Goal: Task Accomplishment & Management: Use online tool/utility

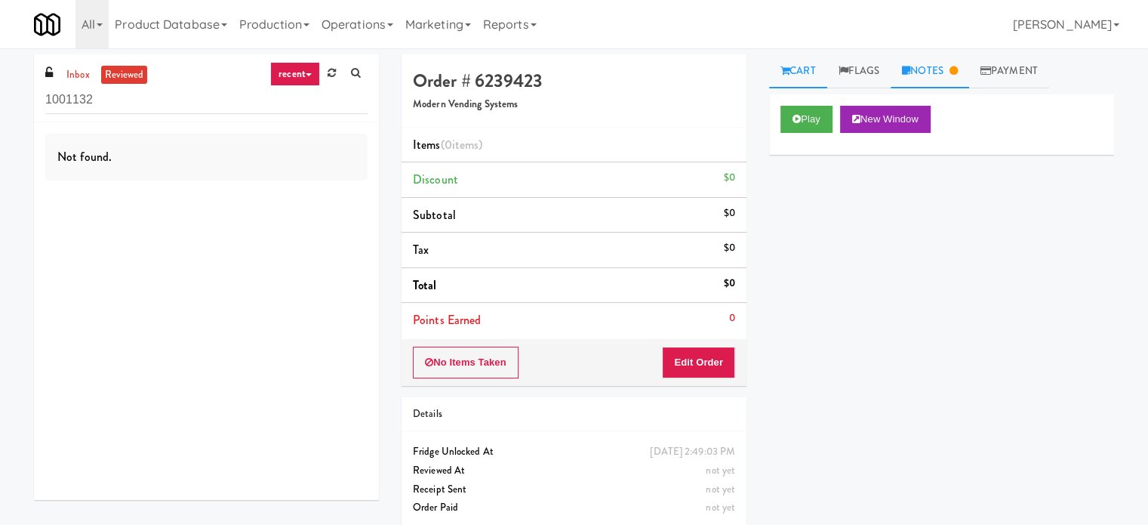
click at [946, 79] on link "Notes" at bounding box center [930, 71] width 78 height 34
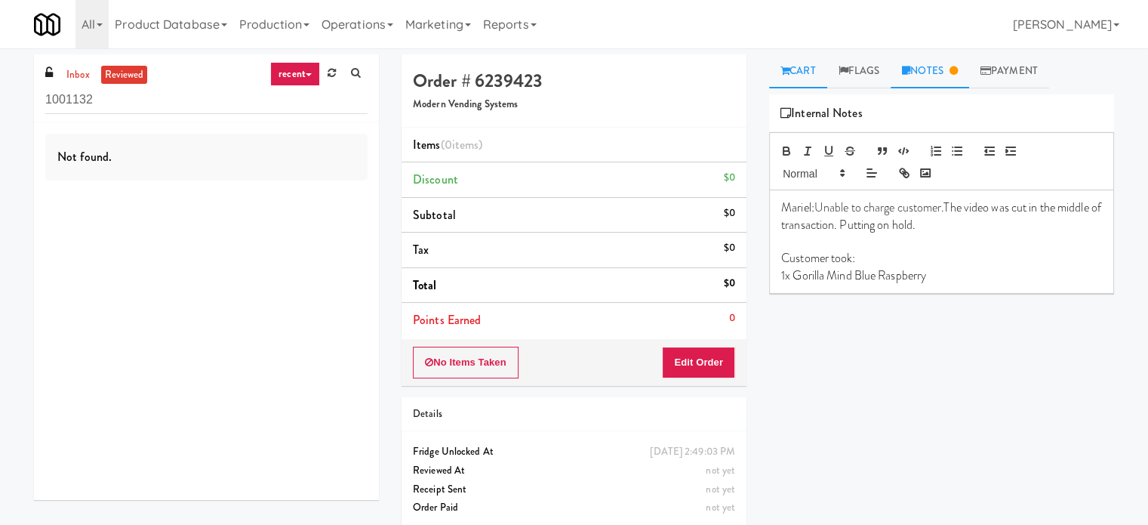
click at [802, 69] on link "Cart" at bounding box center [798, 71] width 58 height 34
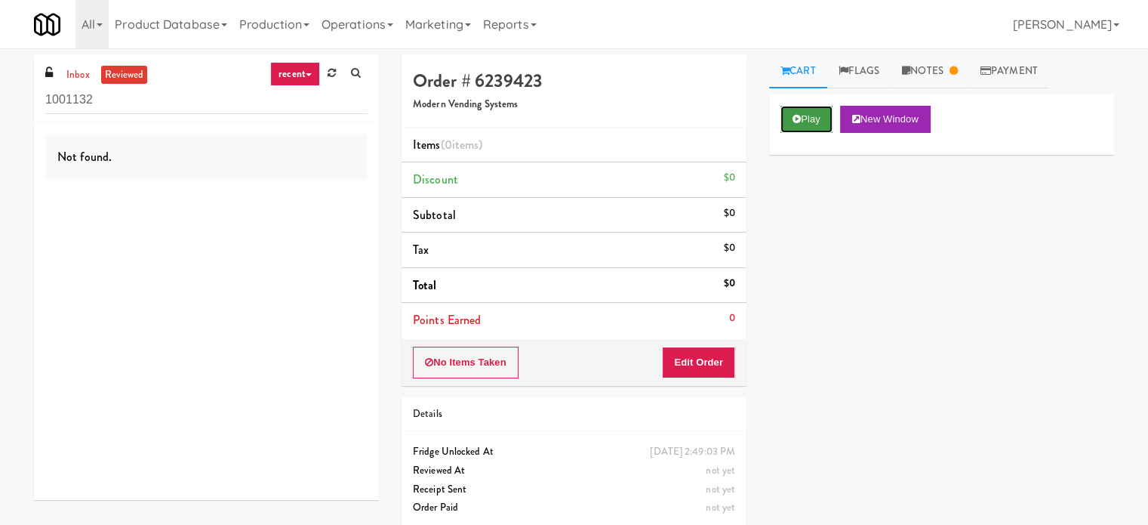
click at [809, 119] on button "Play" at bounding box center [806, 119] width 52 height 27
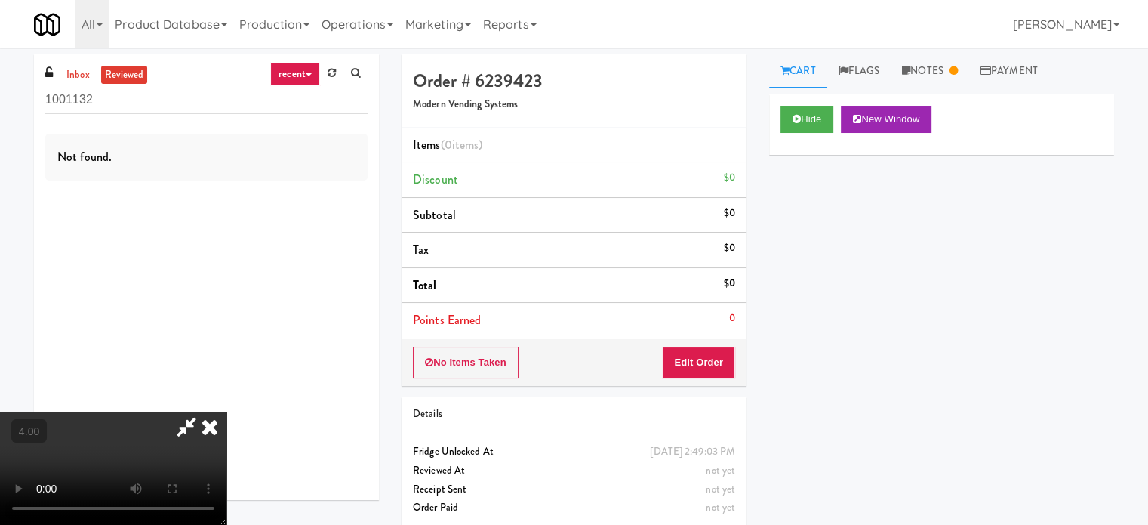
drag, startPoint x: 238, startPoint y: 356, endPoint x: 249, endPoint y: 349, distance: 13.2
click at [226, 411] on video at bounding box center [113, 467] width 226 height 113
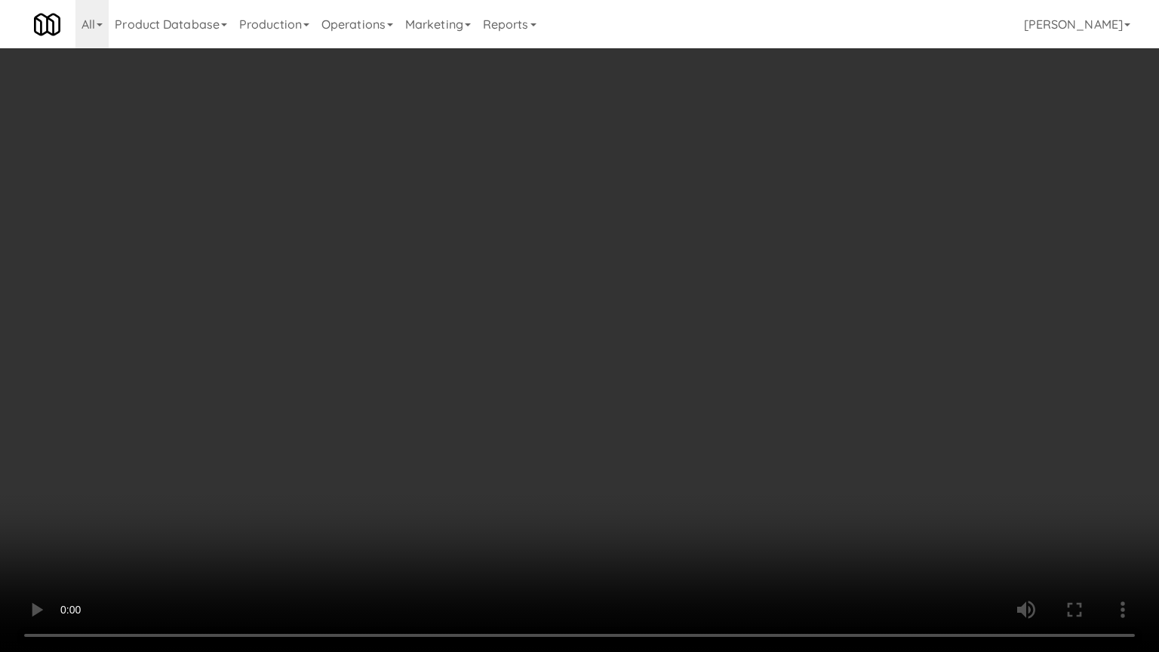
click at [474, 311] on video at bounding box center [579, 326] width 1159 height 652
drag, startPoint x: 507, startPoint y: 308, endPoint x: 543, endPoint y: 284, distance: 43.5
click at [510, 306] on video at bounding box center [579, 326] width 1159 height 652
click at [290, 436] on video at bounding box center [579, 326] width 1159 height 652
click at [347, 352] on video at bounding box center [579, 326] width 1159 height 652
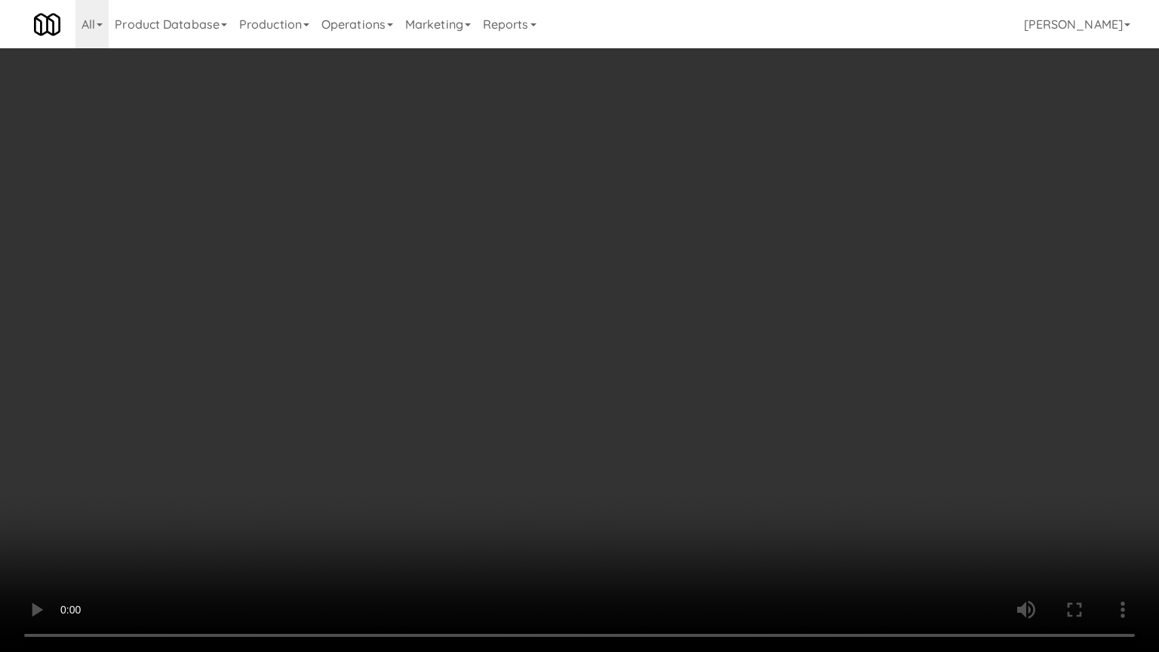
click at [394, 354] on video at bounding box center [579, 326] width 1159 height 652
click at [410, 371] on video at bounding box center [579, 326] width 1159 height 652
click at [413, 368] on video at bounding box center [579, 326] width 1159 height 652
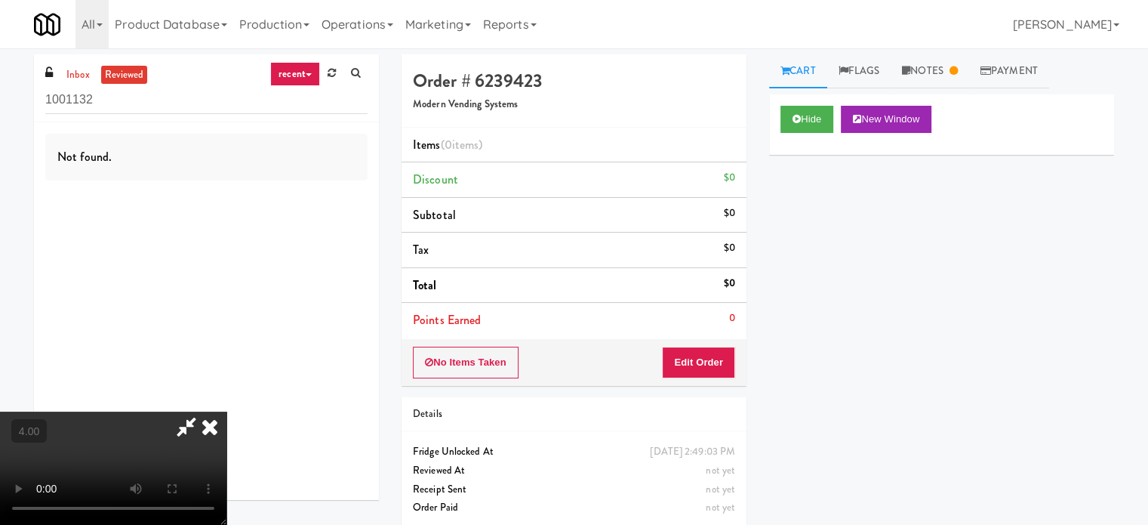
click at [226, 411] on icon at bounding box center [209, 426] width 33 height 30
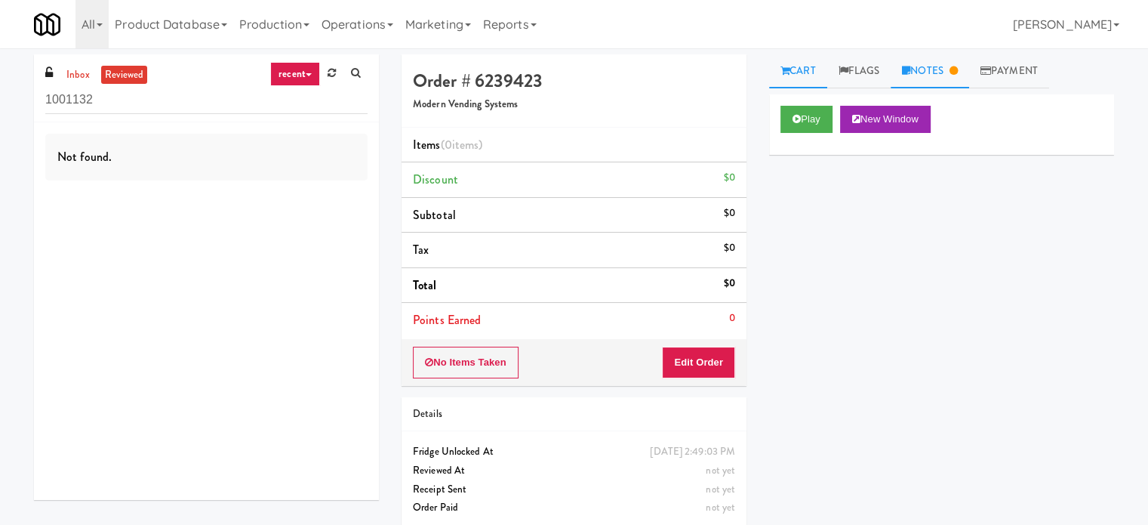
click at [951, 81] on link "Notes" at bounding box center [930, 71] width 78 height 34
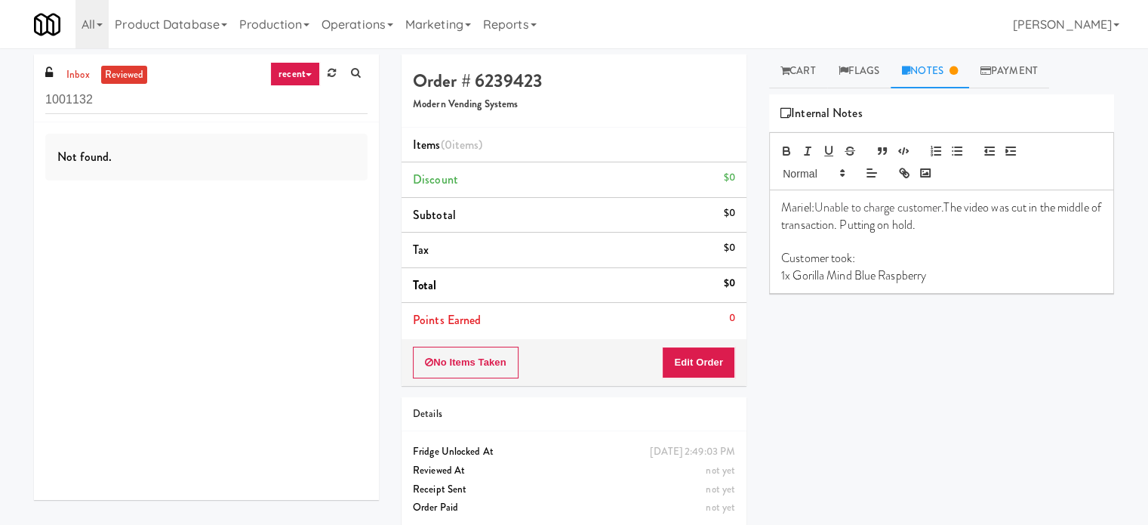
click at [310, 75] on icon at bounding box center [309, 74] width 6 height 3
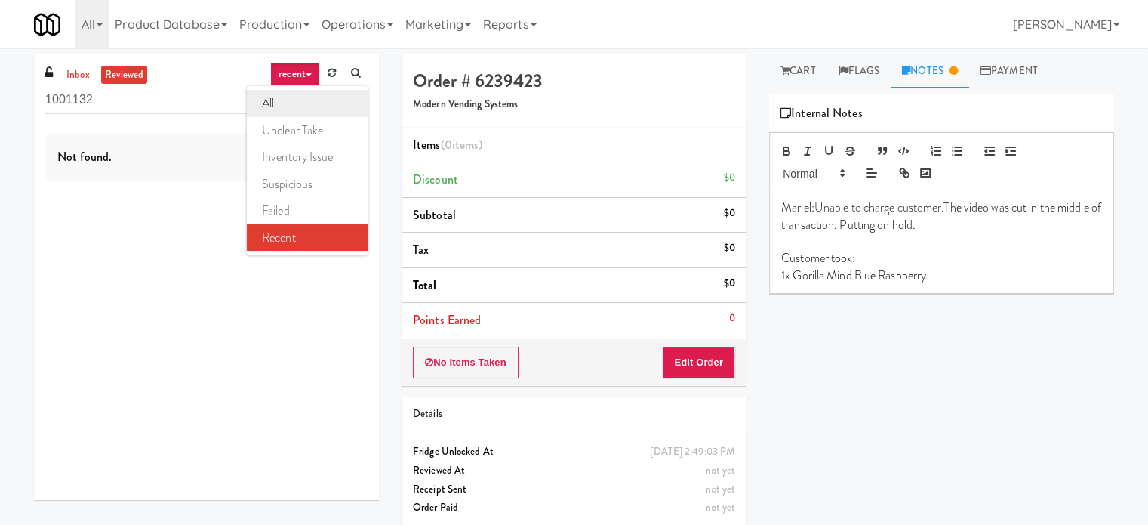
click at [296, 109] on link "all" at bounding box center [307, 103] width 121 height 27
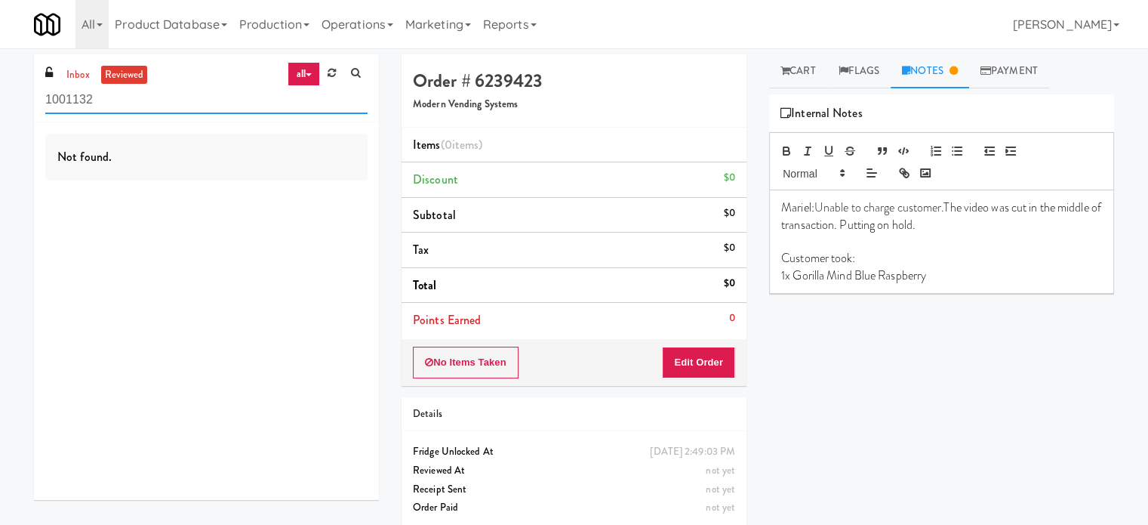
click at [137, 99] on input "1001132" at bounding box center [206, 100] width 322 height 28
click at [136, 98] on input "1001132" at bounding box center [206, 100] width 322 height 28
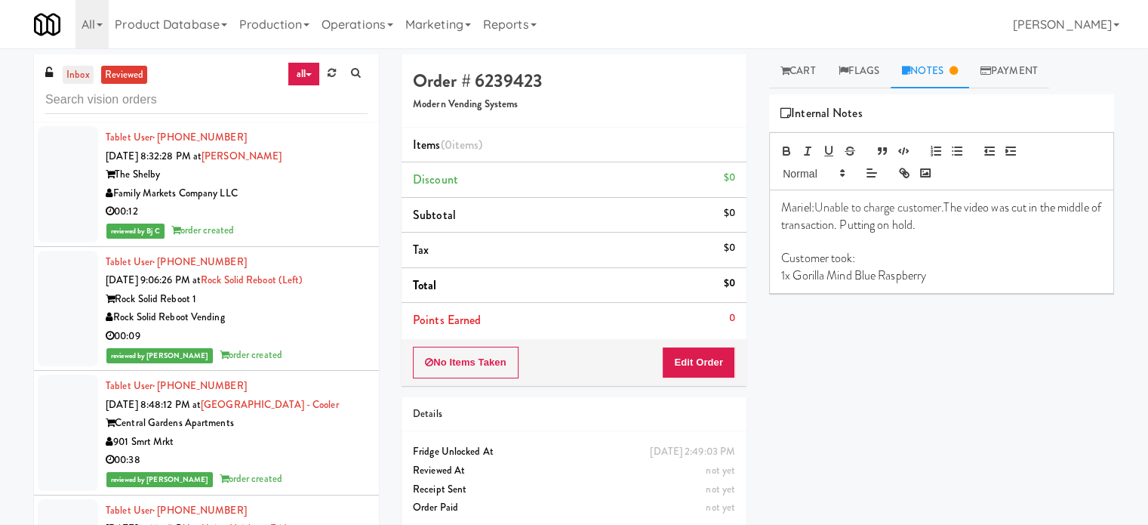
click at [71, 69] on link "inbox" at bounding box center [78, 75] width 31 height 19
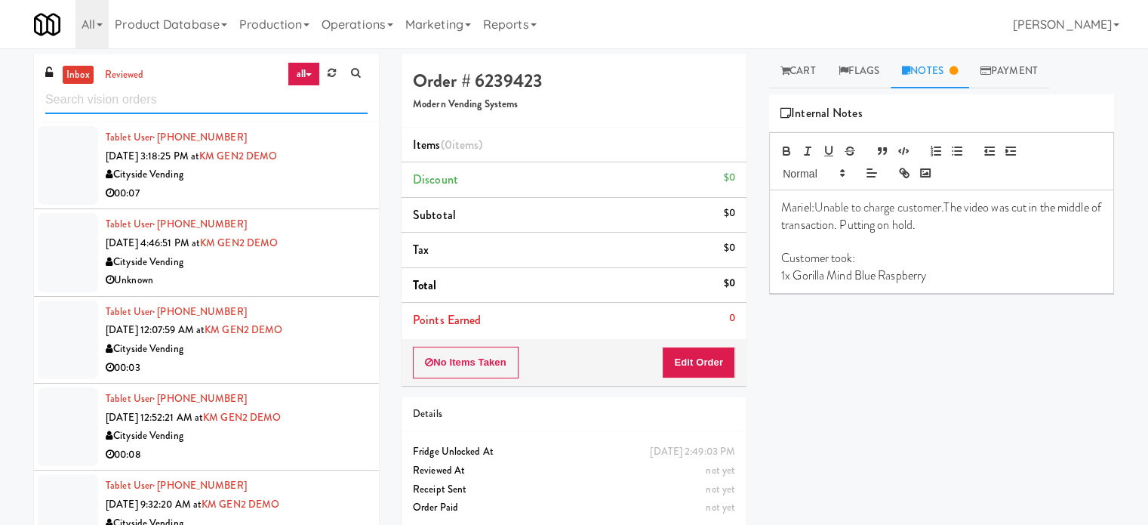
click at [229, 100] on input "text" at bounding box center [206, 100] width 322 height 28
click at [232, 98] on input "text" at bounding box center [206, 100] width 322 height 28
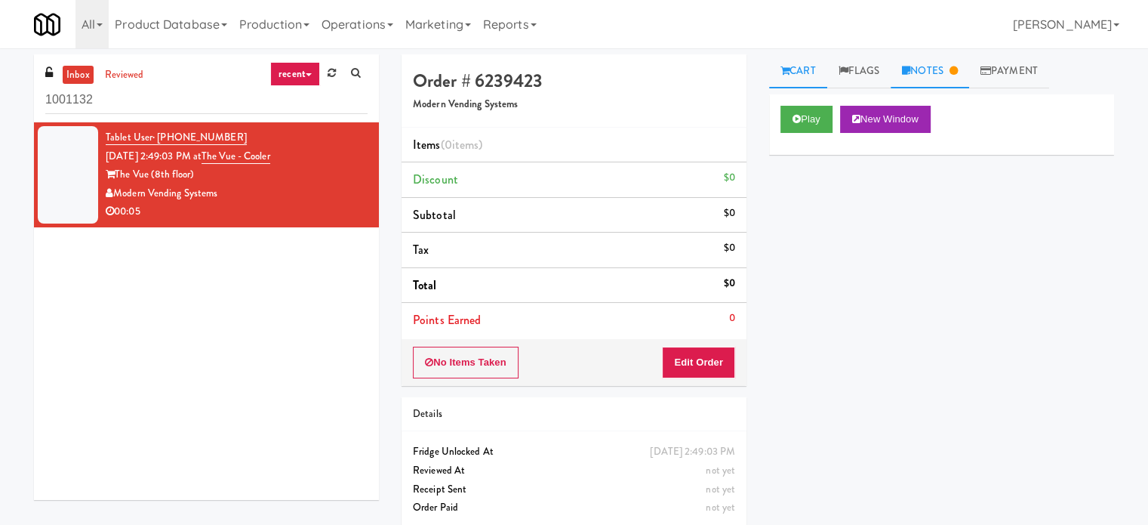
click at [946, 72] on link "Notes" at bounding box center [930, 71] width 78 height 34
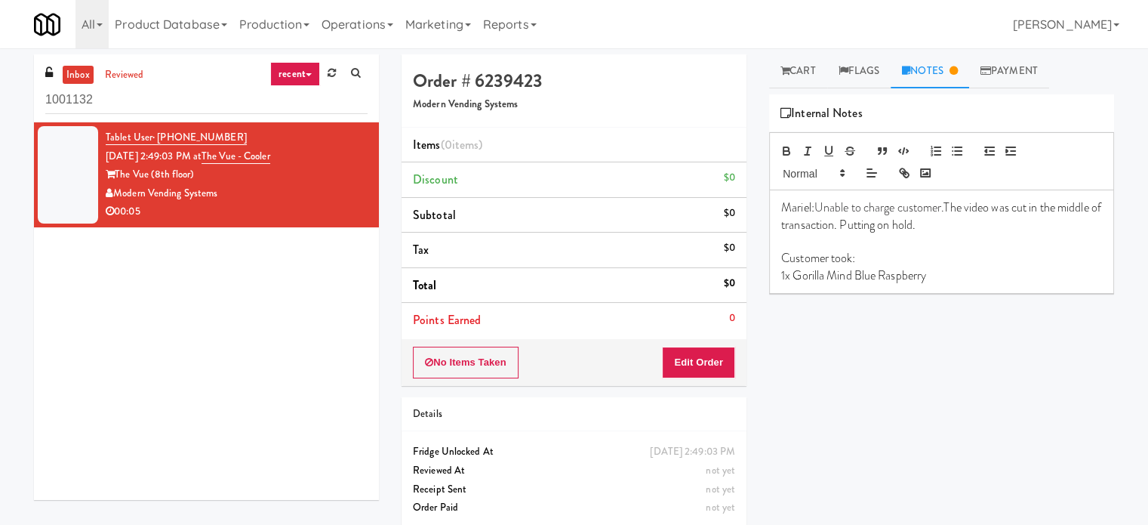
click at [322, 197] on div "Modern Vending Systems" at bounding box center [237, 193] width 262 height 19
click at [808, 69] on link "Cart" at bounding box center [798, 71] width 58 height 34
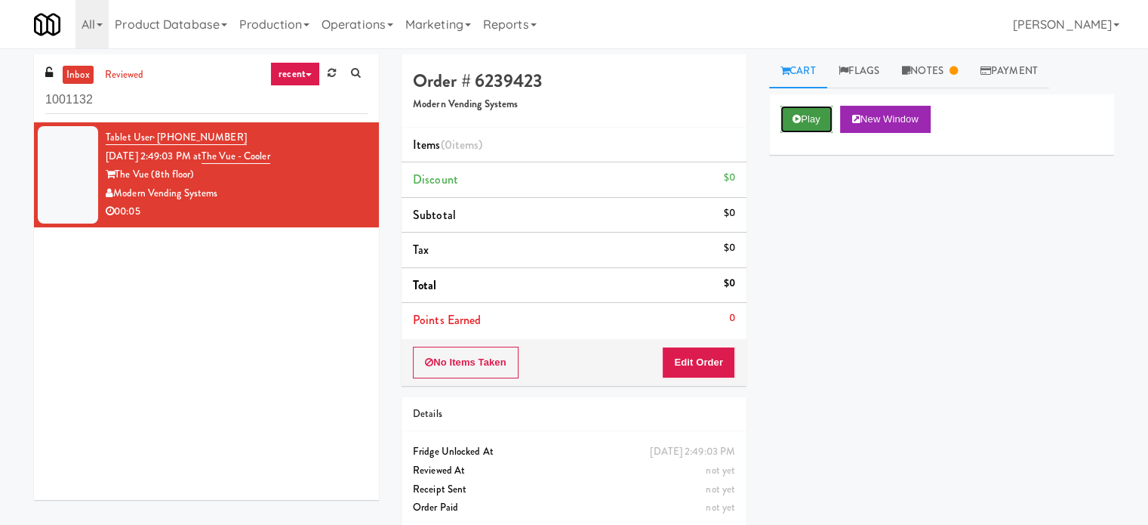
click at [807, 119] on button "Play" at bounding box center [806, 119] width 52 height 27
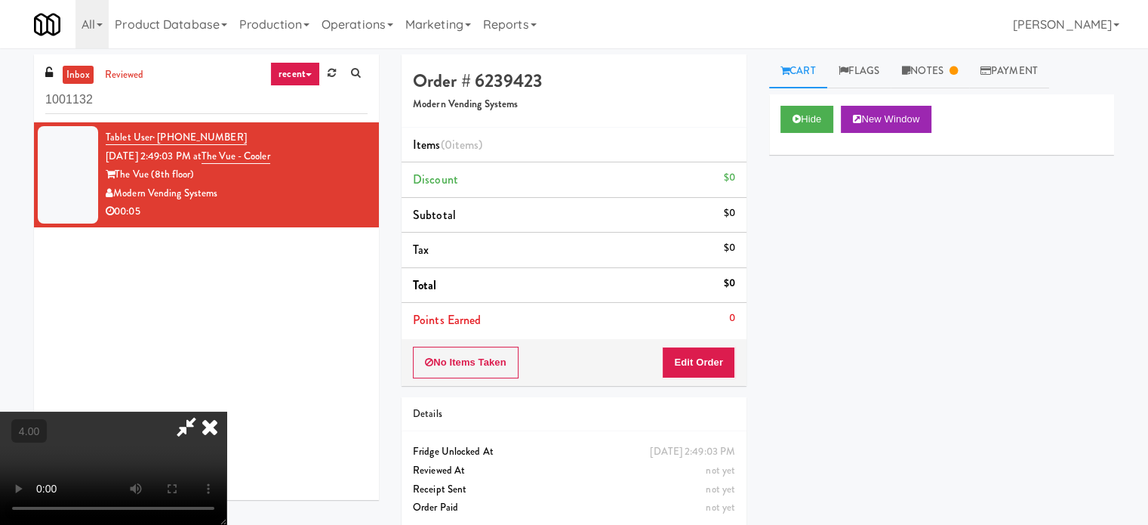
drag, startPoint x: 346, startPoint y: 383, endPoint x: 350, endPoint y: 365, distance: 18.5
click at [226, 411] on video at bounding box center [113, 467] width 226 height 113
drag, startPoint x: 350, startPoint y: 365, endPoint x: 501, endPoint y: 315, distance: 158.9
click at [226, 411] on video at bounding box center [113, 467] width 226 height 113
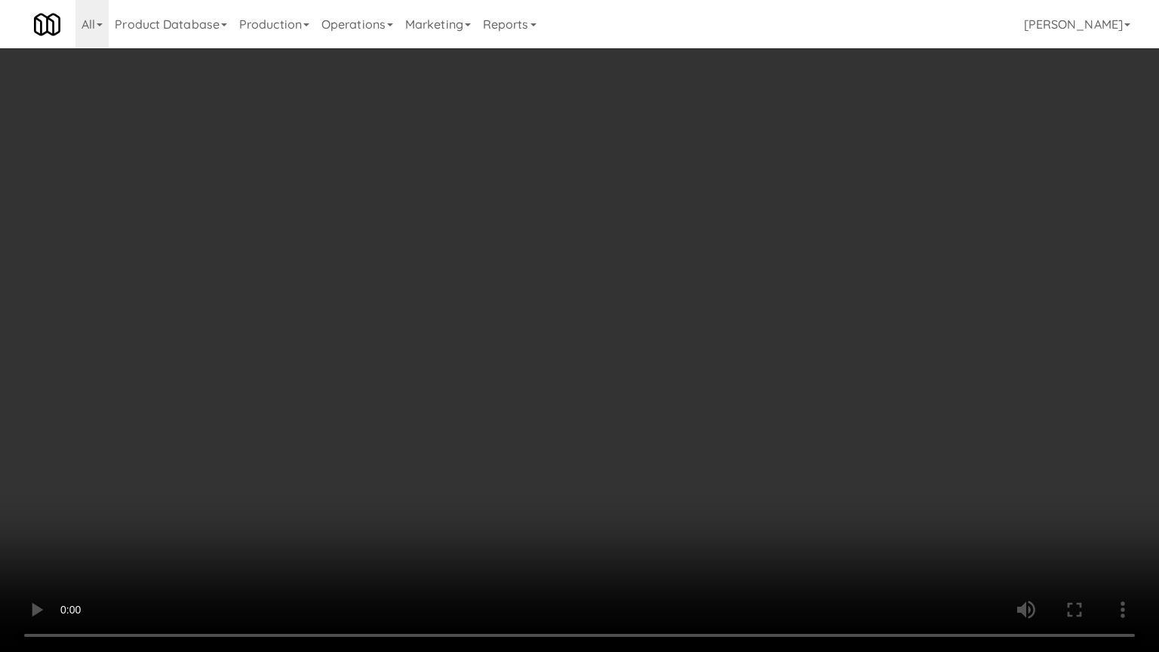
click at [559, 303] on video at bounding box center [579, 326] width 1159 height 652
click at [568, 312] on video at bounding box center [579, 326] width 1159 height 652
click at [700, 287] on video at bounding box center [579, 326] width 1159 height 652
click at [361, 394] on video at bounding box center [579, 326] width 1159 height 652
click at [450, 294] on video at bounding box center [579, 326] width 1159 height 652
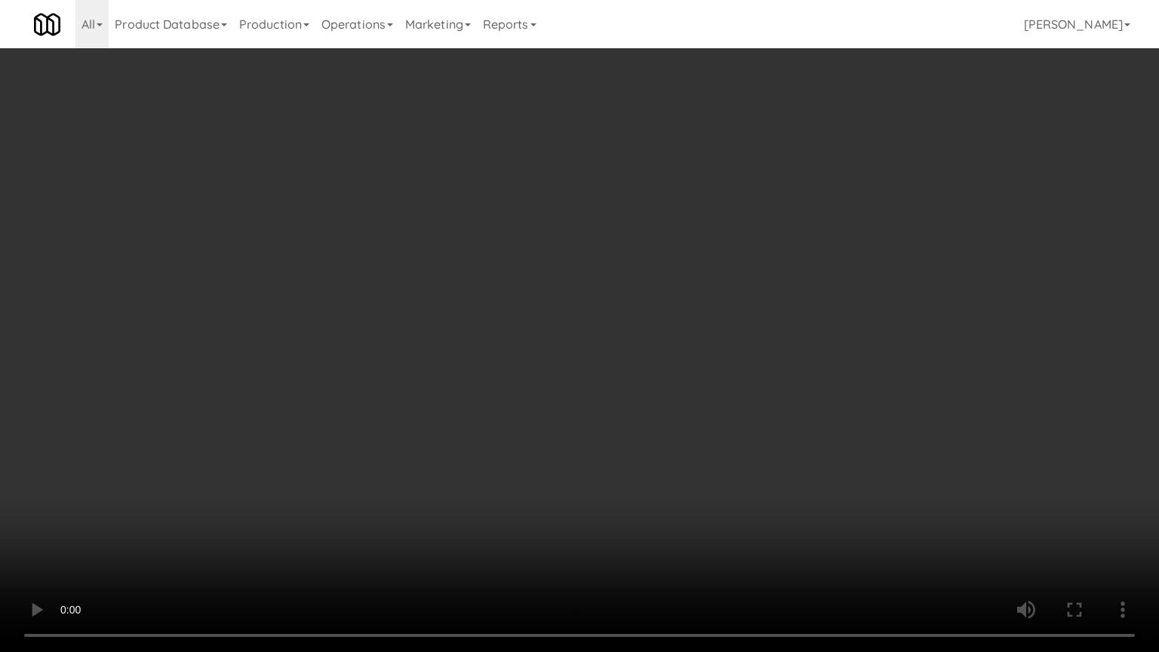
click at [555, 295] on video at bounding box center [579, 326] width 1159 height 652
click at [649, 314] on video at bounding box center [579, 326] width 1159 height 652
click at [627, 315] on video at bounding box center [579, 326] width 1159 height 652
click at [702, 330] on video at bounding box center [579, 326] width 1159 height 652
click at [680, 337] on video at bounding box center [579, 326] width 1159 height 652
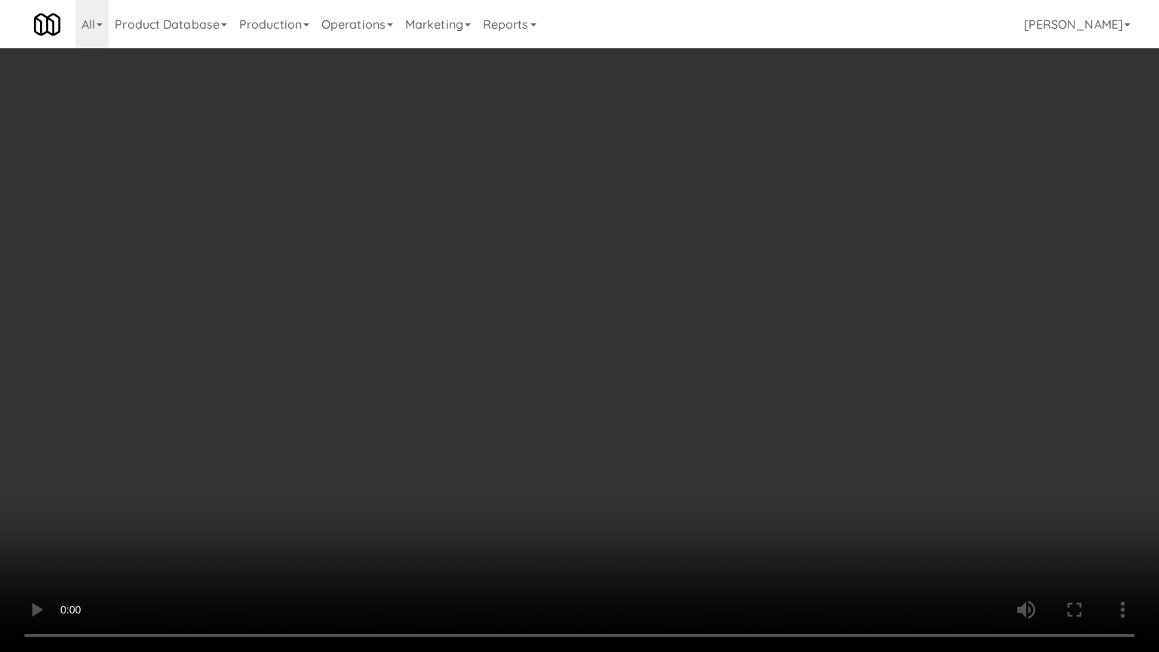
click at [564, 359] on video at bounding box center [579, 326] width 1159 height 652
click at [567, 357] on video at bounding box center [579, 326] width 1159 height 652
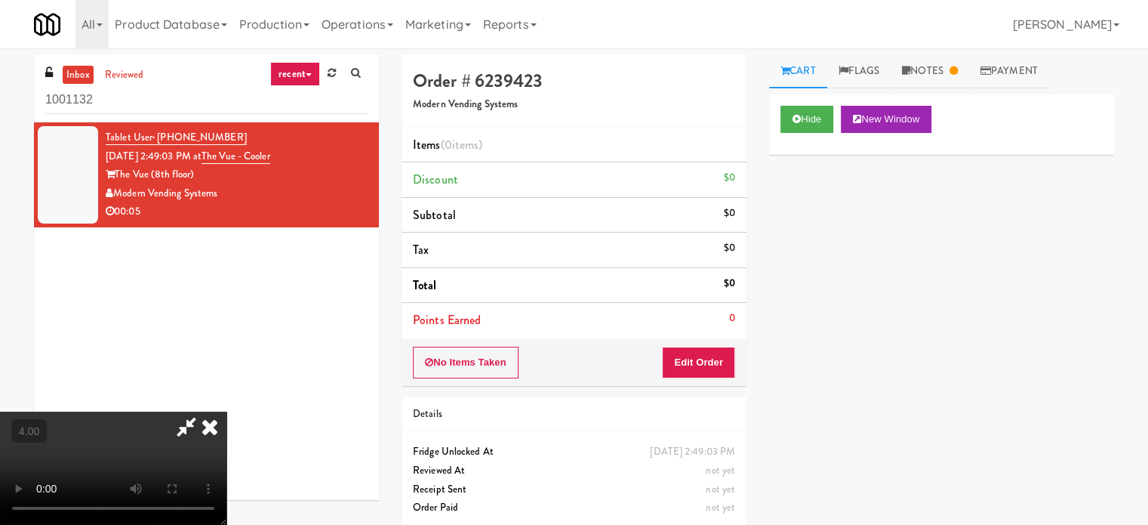
click at [226, 411] on icon at bounding box center [209, 426] width 33 height 30
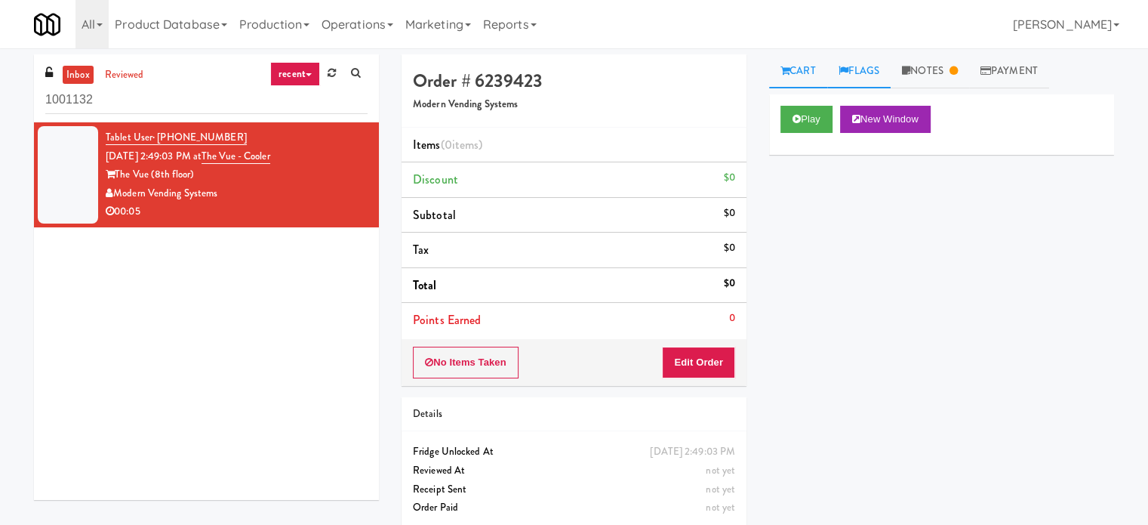
click at [874, 72] on link "Flags" at bounding box center [859, 71] width 64 height 34
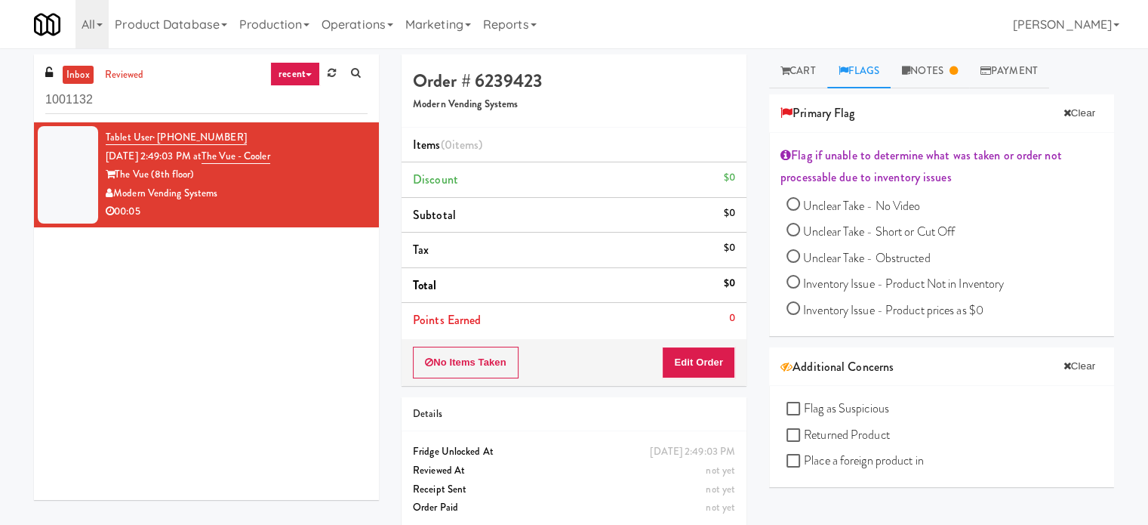
click at [789, 199] on input "Unclear Take - No Video" at bounding box center [793, 206] width 14 height 14
radio input "true"
click at [953, 64] on link "Notes" at bounding box center [944, 71] width 78 height 34
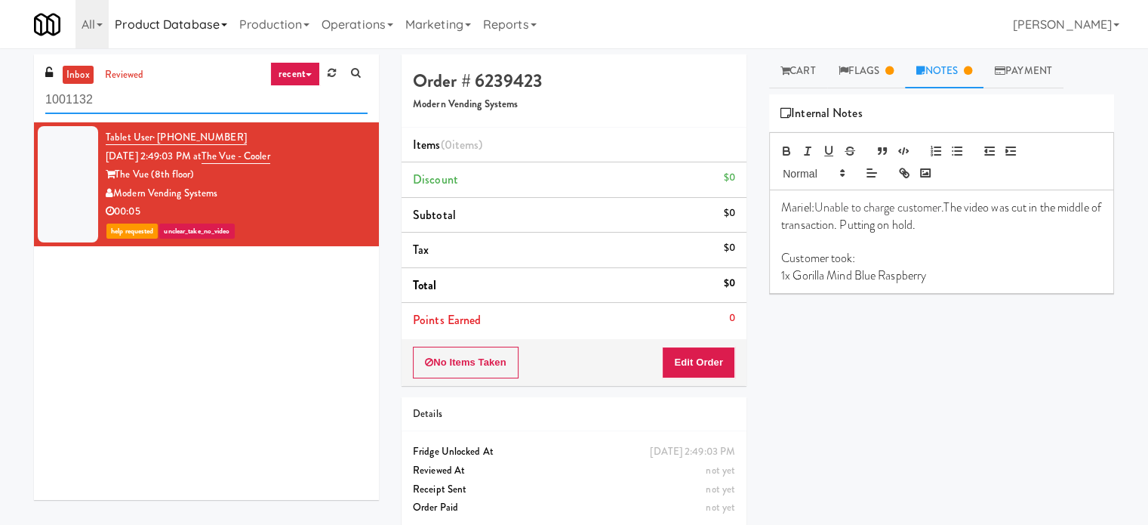
drag, startPoint x: 151, startPoint y: 106, endPoint x: 201, endPoint y: 35, distance: 87.1
click at [153, 105] on input "1001132" at bounding box center [206, 100] width 322 height 28
